Goal: Information Seeking & Learning: Check status

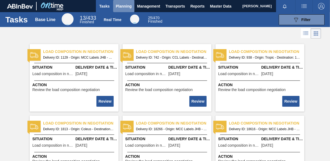
click at [118, 6] on span "Planning" at bounding box center [124, 6] width 16 height 6
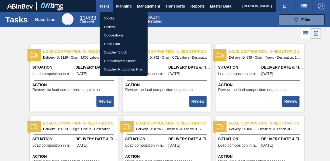
click at [114, 17] on li "Stocks" at bounding box center [124, 18] width 48 height 9
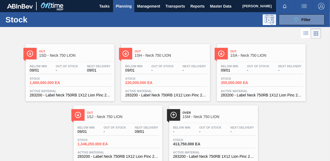
click at [127, 5] on span "Planning" at bounding box center [124, 6] width 16 height 6
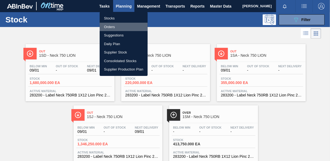
click at [112, 25] on li "Orders" at bounding box center [124, 27] width 48 height 9
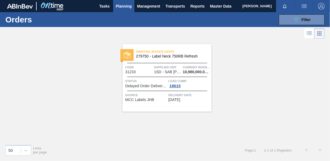
click at [72, 99] on div "Awaiting Invoice Entry 279750 - Label Neck 750RB Refresh Code 31233 Supplied Un…" at bounding box center [165, 90] width 330 height 100
click at [267, 89] on div "Awaiting Invoice Entry 279750 - Label Neck 750RB Refresh Code 31233 Supplied Un…" at bounding box center [165, 90] width 330 height 100
click at [239, 85] on div "Awaiting Invoice Entry 279750 - Label Neck 750RB Refresh Code 31233 Supplied Un…" at bounding box center [165, 90] width 330 height 100
click at [122, 4] on span "Planning" at bounding box center [124, 6] width 16 height 6
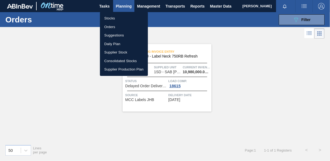
click at [116, 17] on li "Stocks" at bounding box center [124, 18] width 48 height 9
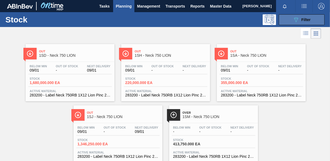
click at [303, 19] on span "Filter" at bounding box center [305, 20] width 9 height 4
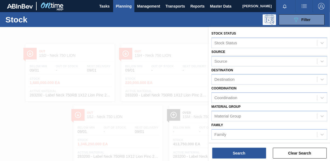
click at [159, 34] on div at bounding box center [165, 107] width 330 height 161
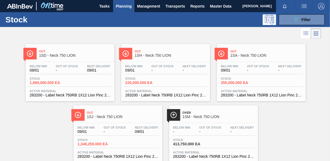
click at [47, 83] on span "1,680,000.000 EA" at bounding box center [49, 83] width 38 height 4
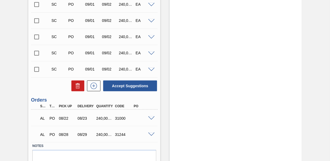
scroll to position [234, 0]
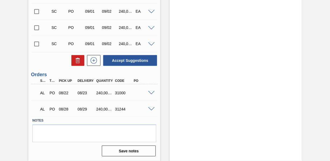
click at [151, 109] on span at bounding box center [151, 109] width 6 height 4
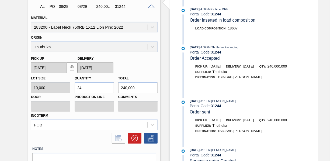
scroll to position [364, 0]
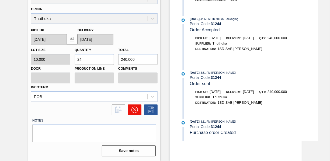
click at [129, 111] on button at bounding box center [134, 109] width 13 height 11
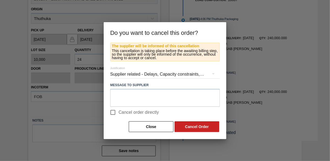
drag, startPoint x: 127, startPoint y: 112, endPoint x: 130, endPoint y: 112, distance: 3.0
click at [127, 112] on span "Cancel order directly" at bounding box center [139, 112] width 40 height 6
click at [119, 112] on input "Cancel order directly" at bounding box center [112, 111] width 11 height 11
checkbox input "true"
click at [201, 126] on button "Cancel Order" at bounding box center [197, 126] width 45 height 11
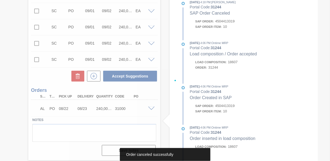
scroll to position [217, 0]
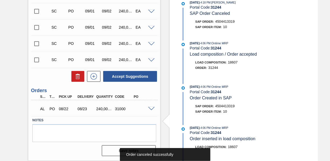
click at [151, 108] on span at bounding box center [151, 109] width 6 height 4
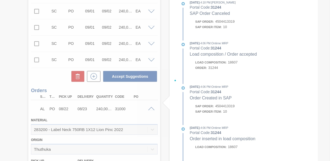
scroll to position [348, 0]
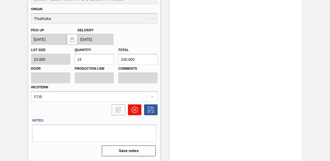
click at [136, 108] on icon at bounding box center [134, 109] width 6 height 6
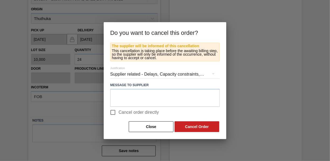
click at [122, 114] on span "Cancel order directly" at bounding box center [139, 112] width 40 height 6
click at [119, 114] on input "Cancel order directly" at bounding box center [112, 111] width 11 height 11
checkbox input "true"
click at [202, 123] on button "Cancel Order" at bounding box center [197, 126] width 45 height 11
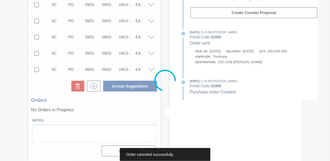
scroll to position [208, 0]
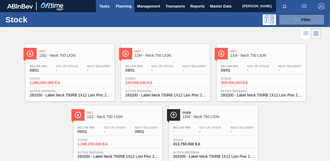
click at [108, 6] on span "Tasks" at bounding box center [105, 6] width 12 height 6
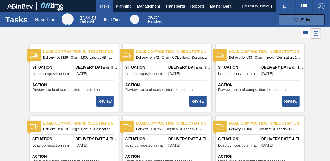
click at [314, 17] on button "089F7B8B-B2A5-4AFE-B5C0-19BA573D28AC Filter" at bounding box center [302, 19] width 46 height 11
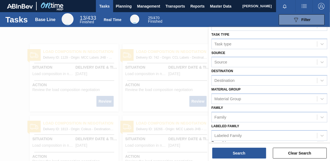
scroll to position [24, 0]
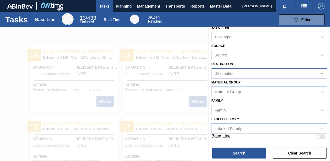
click at [320, 71] on icon at bounding box center [322, 73] width 5 height 5
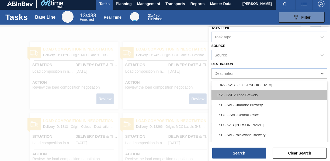
scroll to position [27, 0]
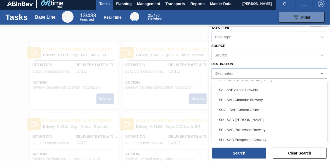
click at [255, 119] on div "1SD - SAB [PERSON_NAME]" at bounding box center [269, 120] width 116 height 10
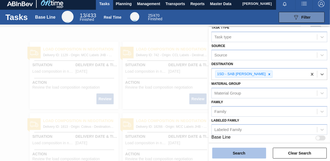
click at [245, 152] on button "Search" at bounding box center [239, 152] width 54 height 11
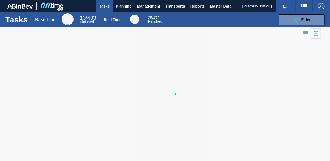
scroll to position [0, 0]
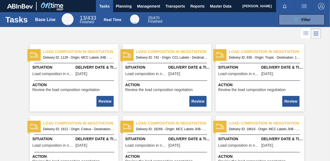
click at [165, 89] on span "Review the load composition negotiation" at bounding box center [159, 90] width 68 height 4
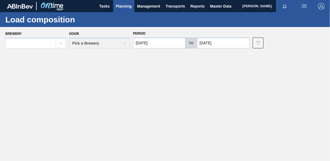
type input "[DATE]"
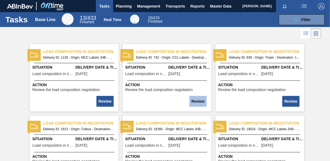
click at [202, 100] on button "Review" at bounding box center [197, 101] width 17 height 11
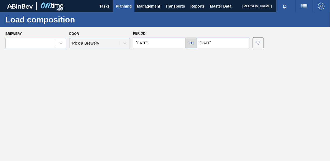
type input "[DATE]"
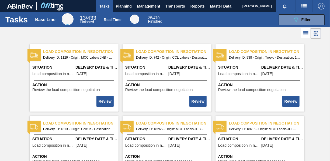
click at [42, 85] on span "Action" at bounding box center [74, 85] width 85 height 6
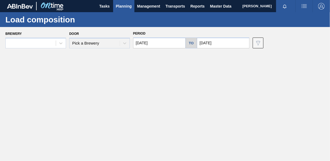
type input "[DATE]"
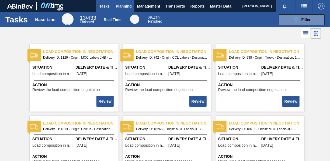
click at [121, 4] on span "Planning" at bounding box center [124, 6] width 16 height 6
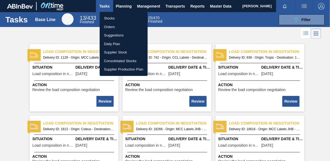
click at [110, 18] on li "Stocks" at bounding box center [124, 18] width 48 height 9
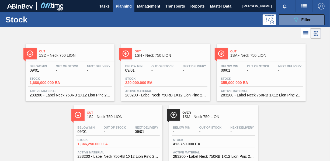
click at [122, 7] on span "Planning" at bounding box center [124, 6] width 16 height 6
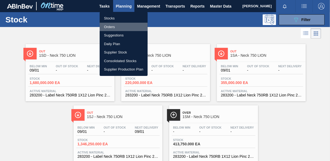
click at [111, 27] on li "Orders" at bounding box center [124, 27] width 48 height 9
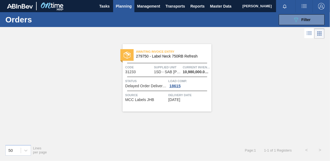
click at [185, 86] on div "Load Comp. 18615" at bounding box center [189, 83] width 42 height 10
click at [179, 85] on div "18615" at bounding box center [174, 86] width 13 height 4
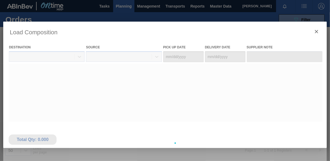
type Date "[DATE]"
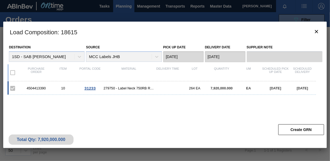
click at [221, 93] on div "4504413390 10 31233 279750 - Label Neck 750RB Refresh 264 EA 7,920,000.000 EA […" at bounding box center [162, 87] width 308 height 13
click at [317, 30] on icon "botão de ícone" at bounding box center [316, 31] width 3 height 3
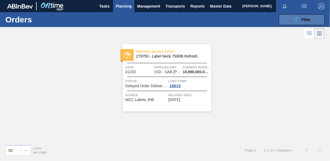
click at [298, 20] on icon "089F7B8B-B2A5-4AFE-B5C0-19BA573D28AC" at bounding box center [296, 19] width 6 height 6
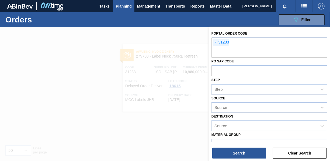
click at [216, 41] on span "×" at bounding box center [215, 42] width 5 height 6
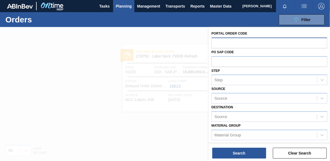
paste input "text"
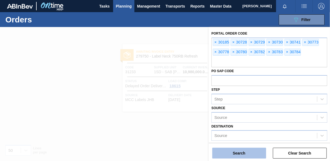
click at [238, 152] on button "Search" at bounding box center [239, 152] width 54 height 11
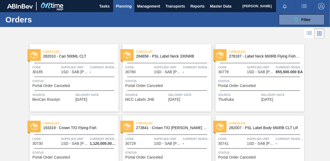
click at [124, 7] on span "Planning" at bounding box center [124, 6] width 16 height 6
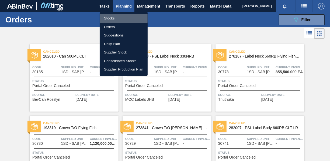
click at [114, 18] on li "Stocks" at bounding box center [124, 18] width 48 height 9
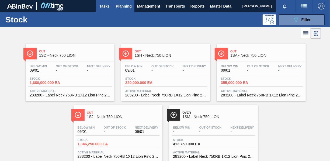
click at [107, 6] on span "Tasks" at bounding box center [105, 6] width 12 height 6
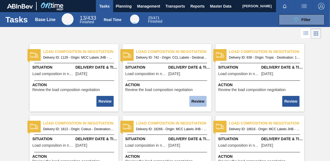
click at [199, 100] on button "Review" at bounding box center [197, 101] width 17 height 11
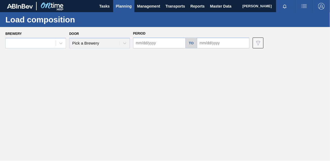
type input "[DATE]"
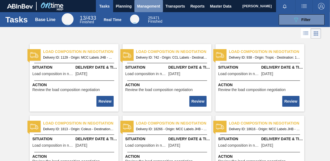
click at [150, 7] on span "Management" at bounding box center [148, 6] width 23 height 6
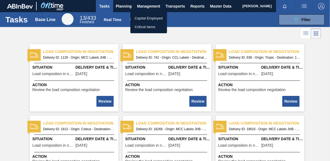
click at [151, 27] on li "Critical Items" at bounding box center [148, 27] width 37 height 9
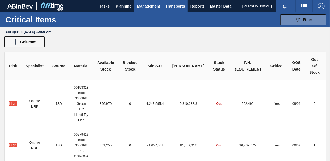
click at [180, 5] on span "Transports" at bounding box center [175, 6] width 19 height 6
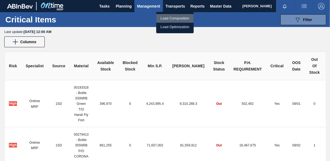
click at [178, 18] on li "Load Composition" at bounding box center [174, 18] width 37 height 9
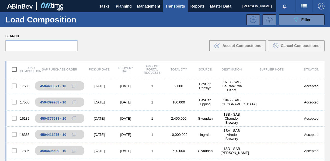
click at [179, 6] on span "Transports" at bounding box center [175, 6] width 19 height 6
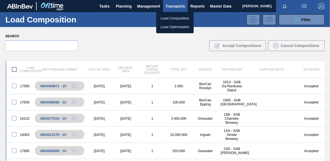
click at [177, 28] on li "Load Optimization" at bounding box center [174, 27] width 37 height 9
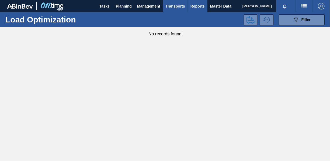
click at [199, 4] on span "Reports" at bounding box center [197, 6] width 14 height 6
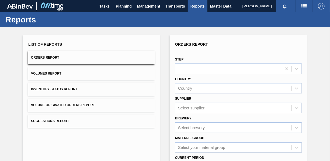
click at [66, 88] on span "Inventory Status Report" at bounding box center [54, 89] width 46 height 4
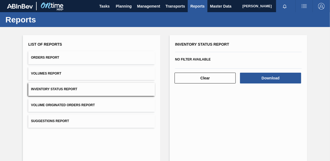
click at [66, 88] on span "Inventory Status Report" at bounding box center [54, 89] width 46 height 4
click at [221, 6] on span "Master Data" at bounding box center [220, 6] width 21 height 6
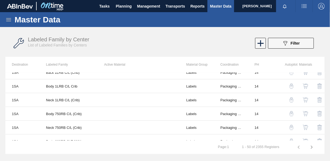
scroll to position [377, 0]
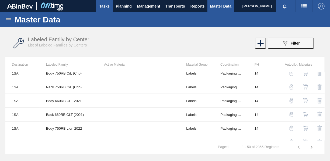
click at [98, 5] on button "Tasks" at bounding box center [104, 6] width 17 height 12
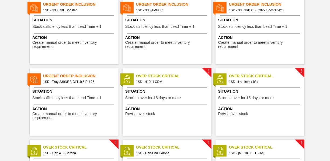
scroll to position [431, 0]
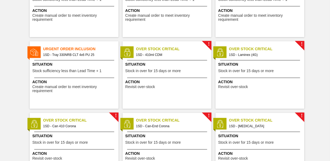
click at [167, 69] on span "Stock in over for 15 days or more" at bounding box center [152, 71] width 55 height 4
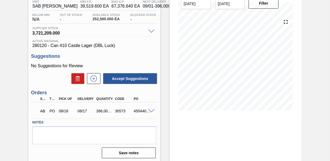
scroll to position [71, 0]
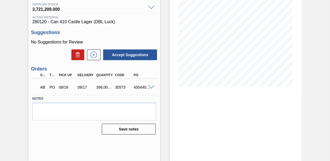
click at [150, 87] on span at bounding box center [151, 87] width 6 height 4
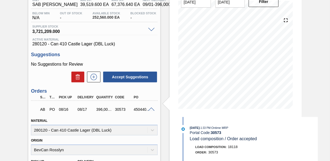
scroll to position [0, 0]
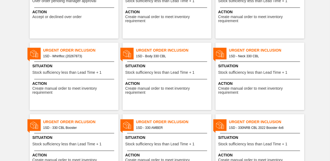
scroll to position [242, 0]
